Goal: Information Seeking & Learning: Understand process/instructions

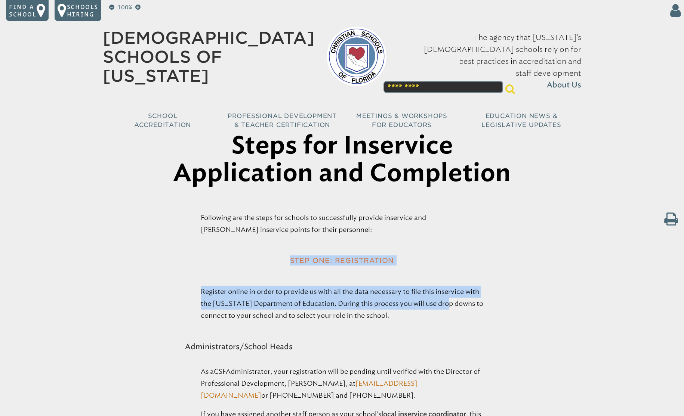
drag, startPoint x: 0, startPoint y: 0, endPoint x: 458, endPoint y: 303, distance: 549.4
click at [497, 265] on h2 "Step One: Registration" at bounding box center [342, 261] width 320 height 14
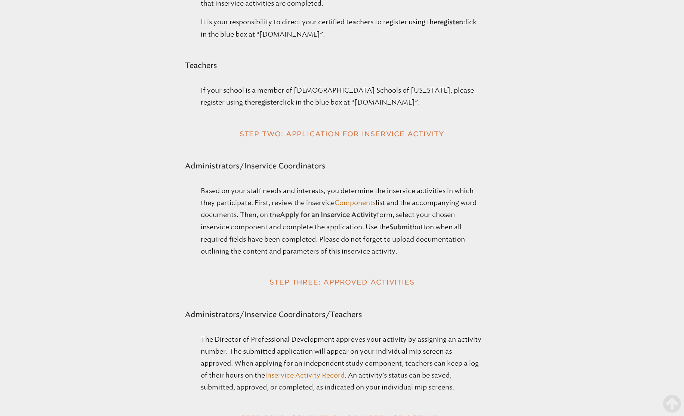
scroll to position [473, 0]
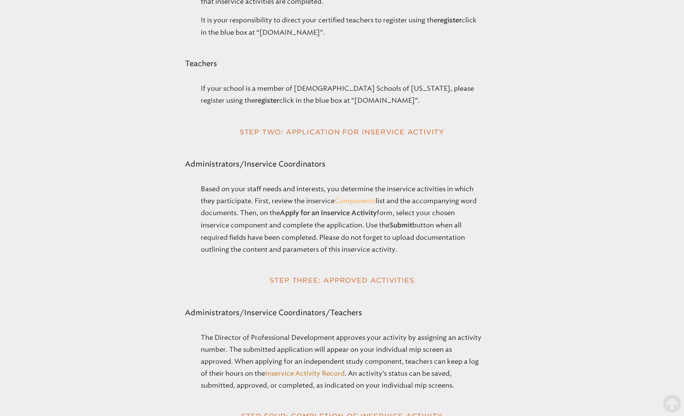
click at [355, 198] on link "Components" at bounding box center [354, 201] width 41 height 8
